Goal: Task Accomplishment & Management: Use online tool/utility

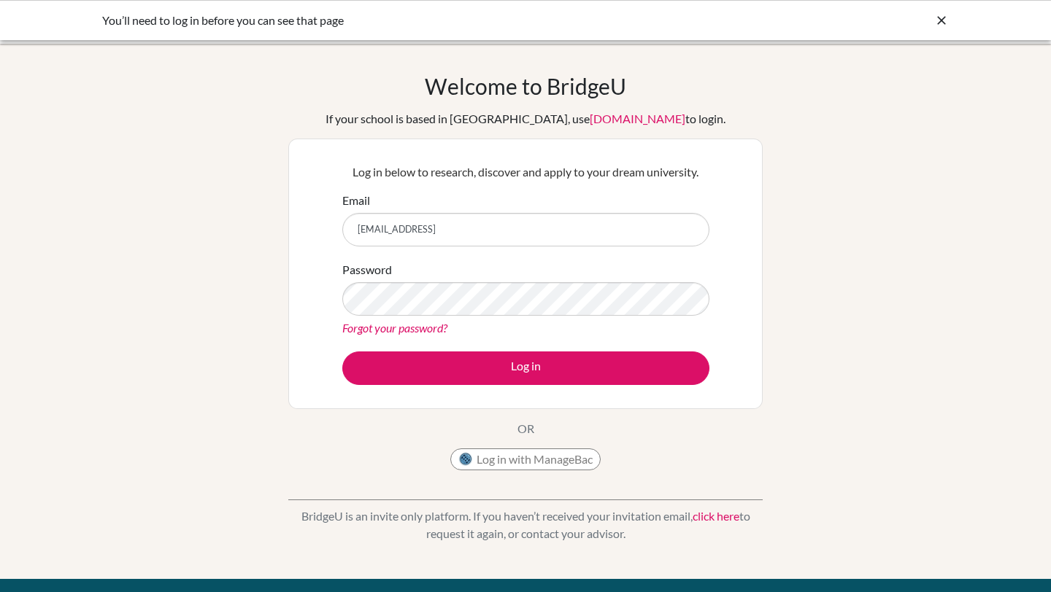
type input "[EMAIL_ADDRESS][DOMAIN_NAME]"
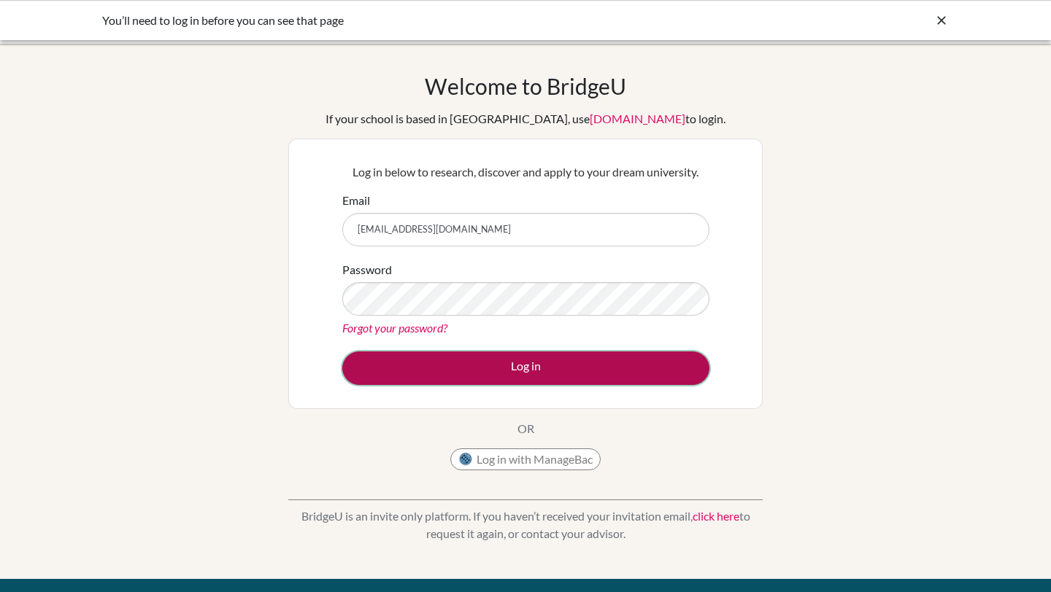
click at [524, 376] on button "Log in" at bounding box center [525, 369] width 367 height 34
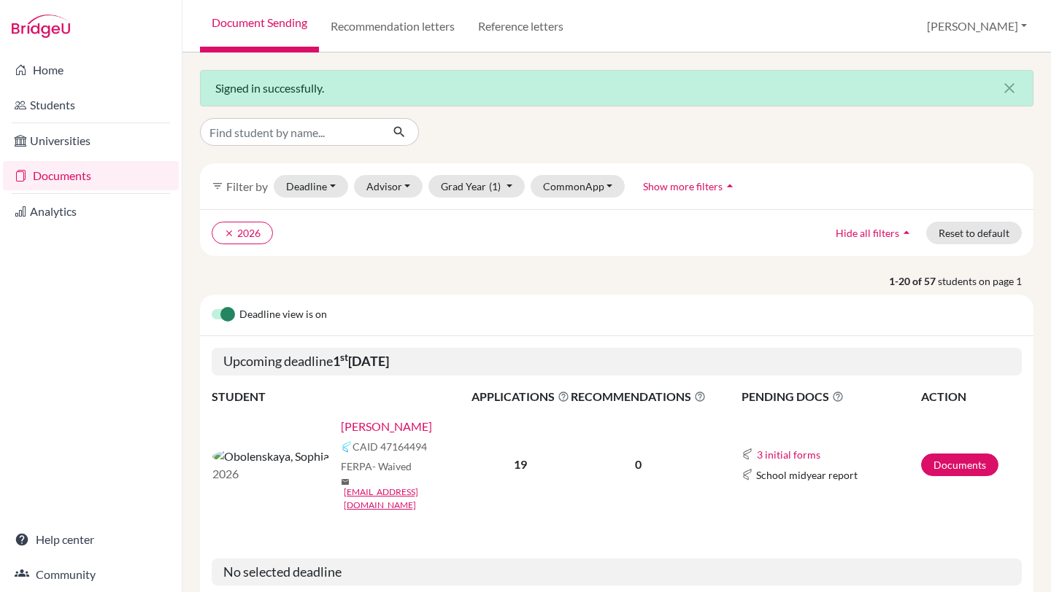
click at [341, 421] on link "Obolenskaya, Sophia" at bounding box center [386, 427] width 91 height 18
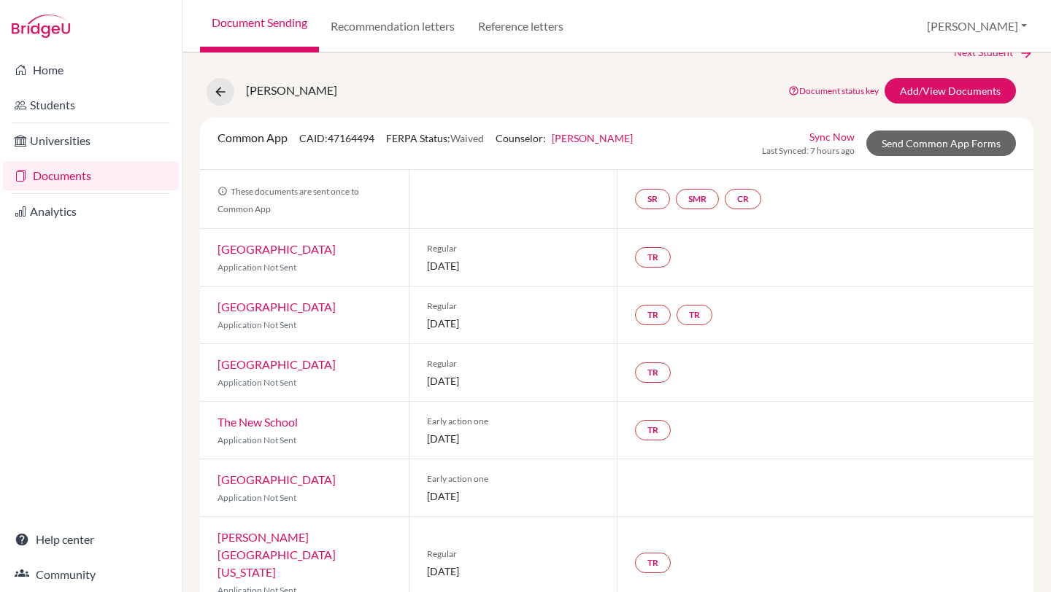
scroll to position [24, 0]
click at [273, 247] on link "[GEOGRAPHIC_DATA]" at bounding box center [276, 251] width 118 height 14
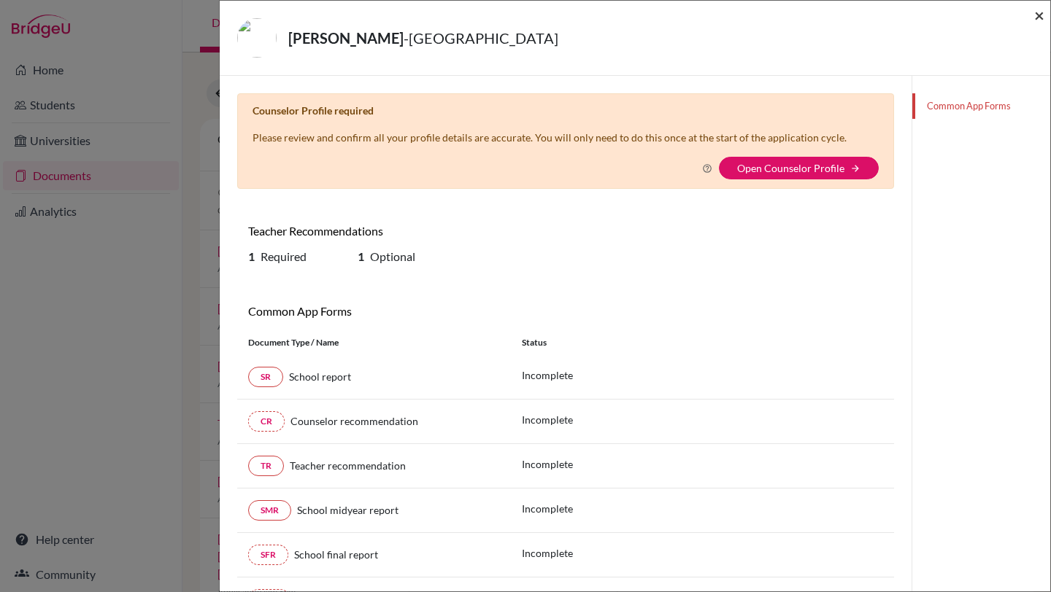
click at [1036, 19] on span "×" at bounding box center [1039, 14] width 10 height 21
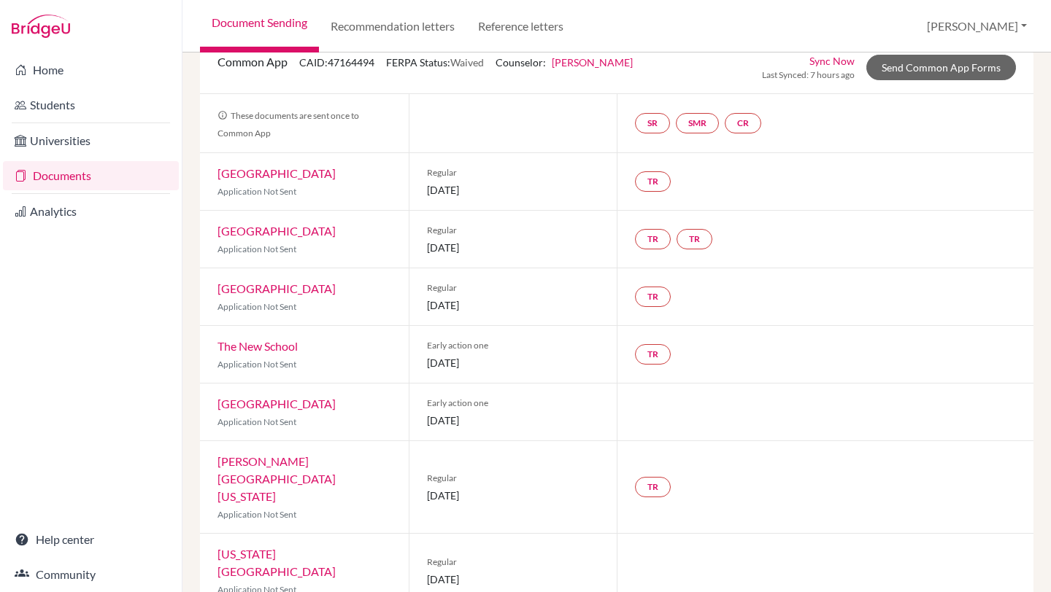
scroll to position [138, 0]
